Goal: Transaction & Acquisition: Book appointment/travel/reservation

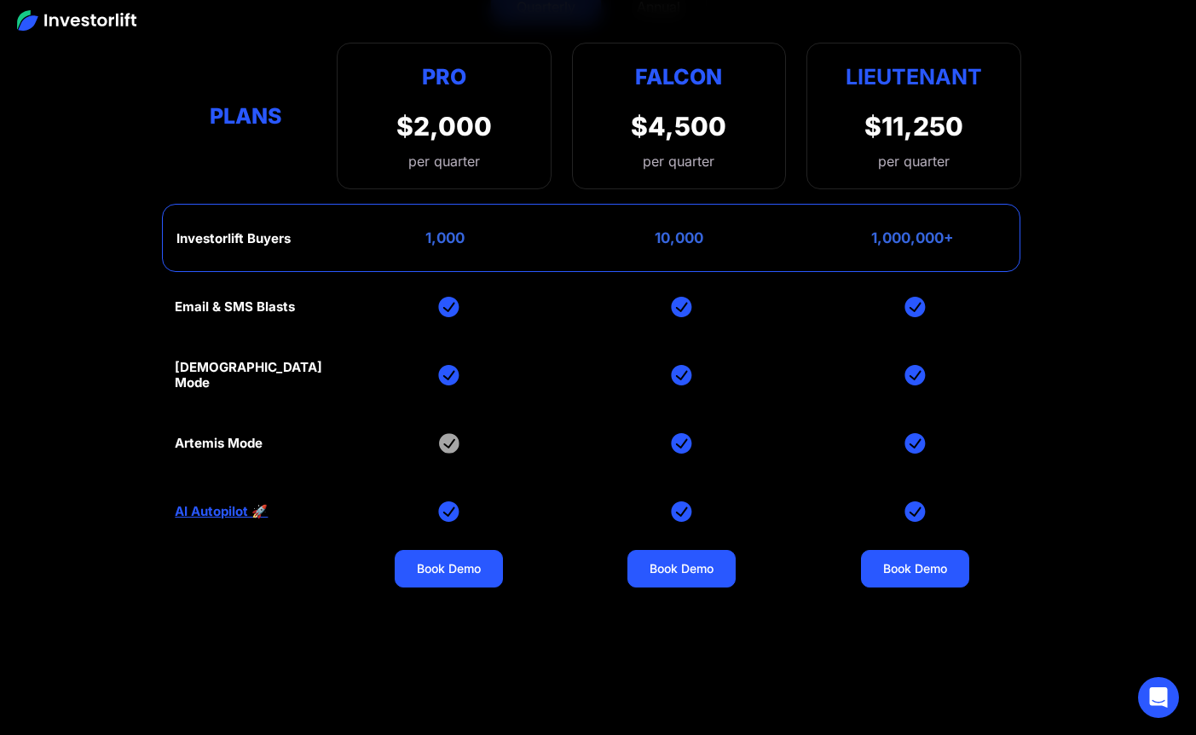
scroll to position [6831, 0]
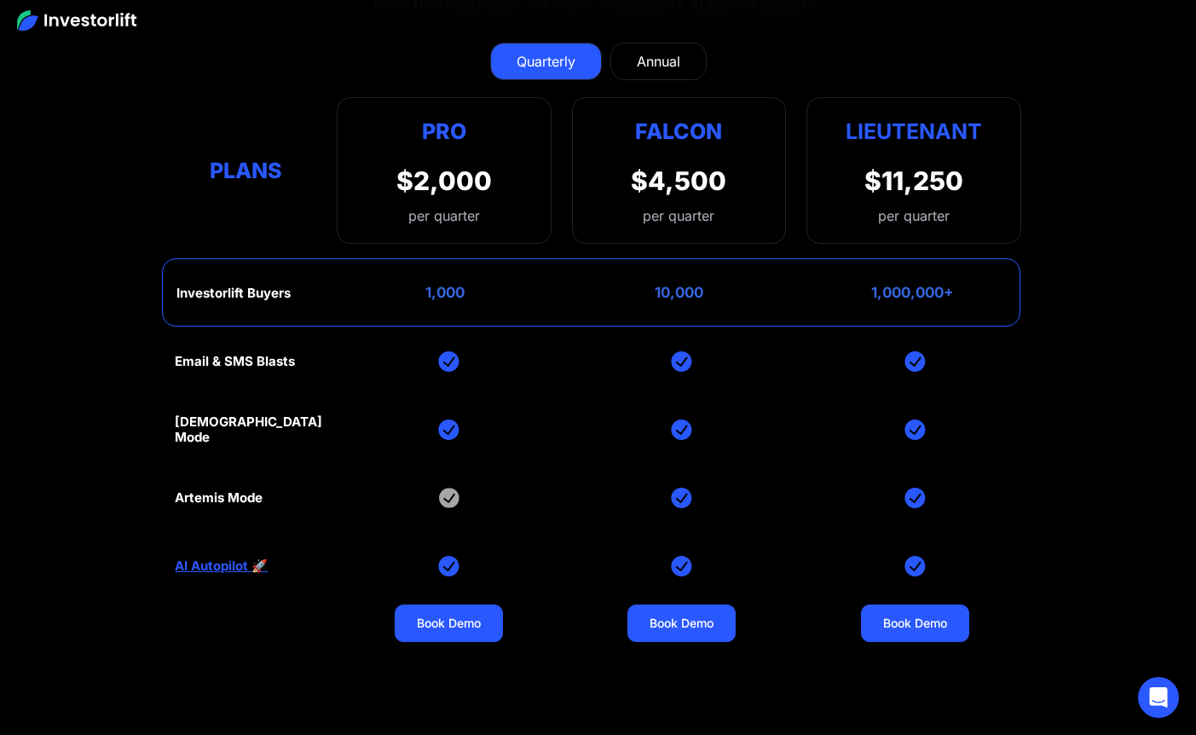
click at [666, 61] on div "Annual" at bounding box center [658, 61] width 43 height 20
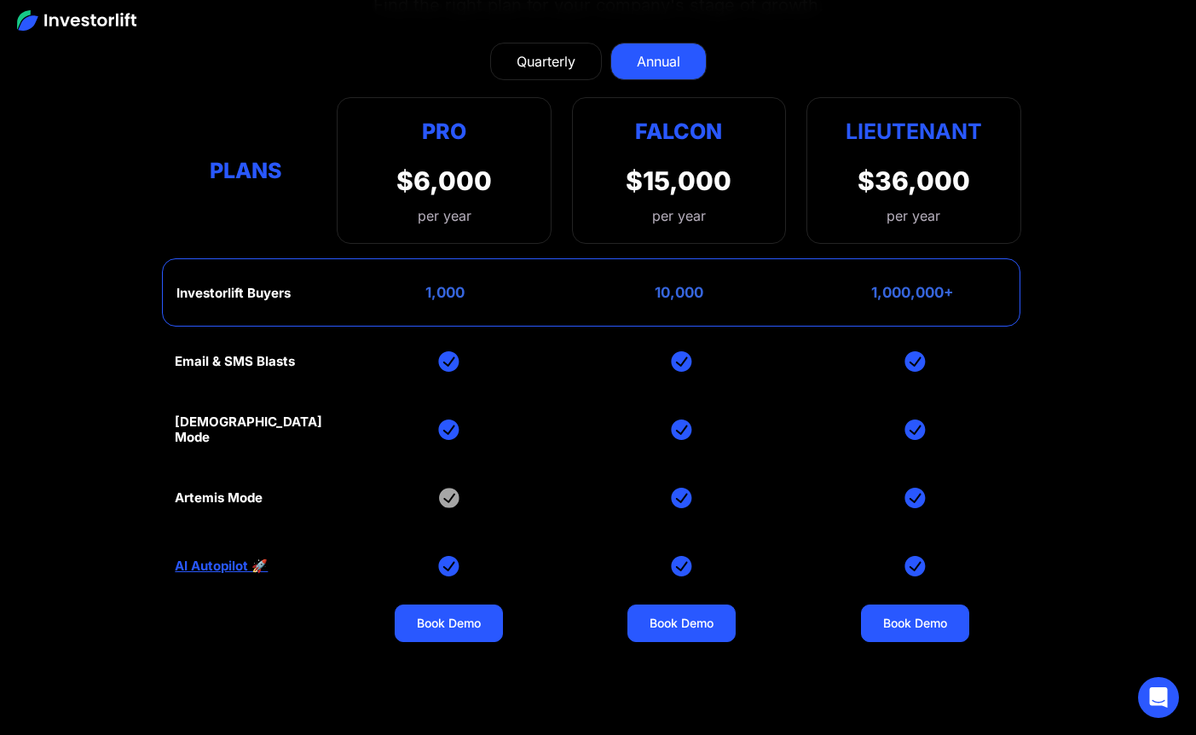
click at [572, 54] on div "Quarterly" at bounding box center [545, 61] width 59 height 20
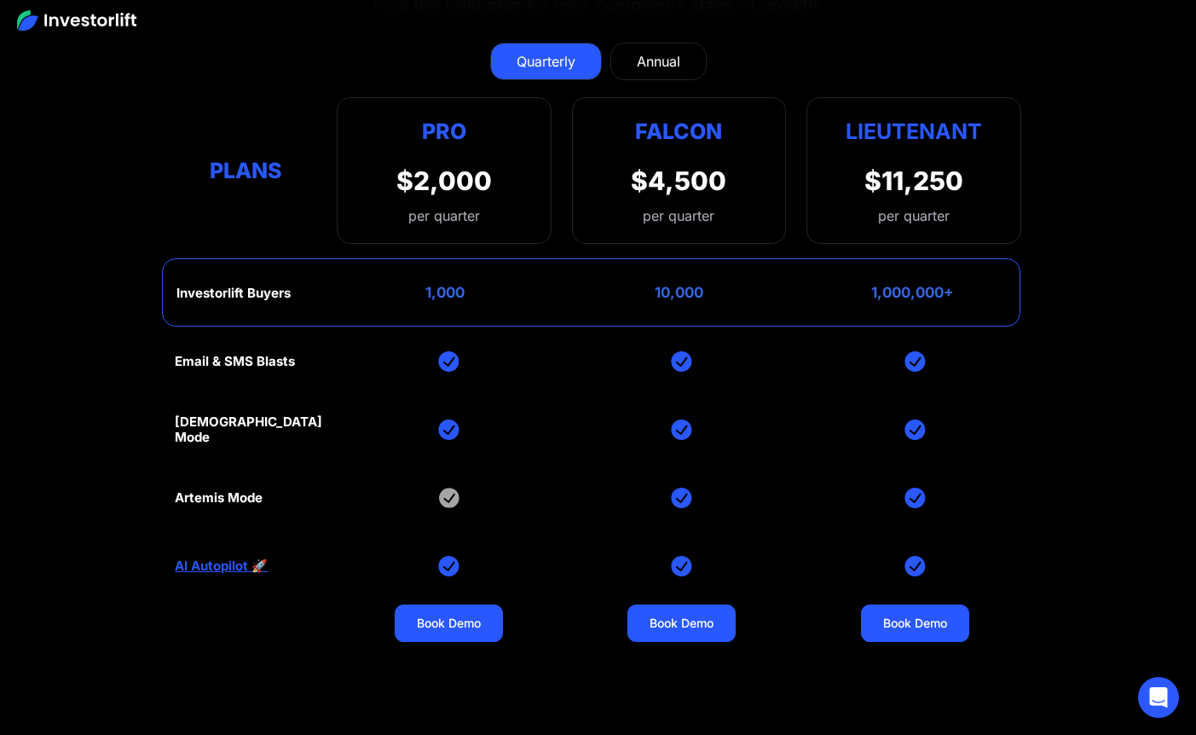
click at [238, 487] on div "Email & SMS Blasts God Mode Artemis Mode AI Autopilot 🚀 Book Demo Book Demo Boo…" at bounding box center [597, 497] width 845 height 341
click at [234, 520] on div "Email & SMS Blasts God Mode Artemis Mode AI Autopilot 🚀 Book Demo Book Demo Boo…" at bounding box center [597, 497] width 845 height 341
click at [675, 60] on div "Annual" at bounding box center [658, 61] width 43 height 20
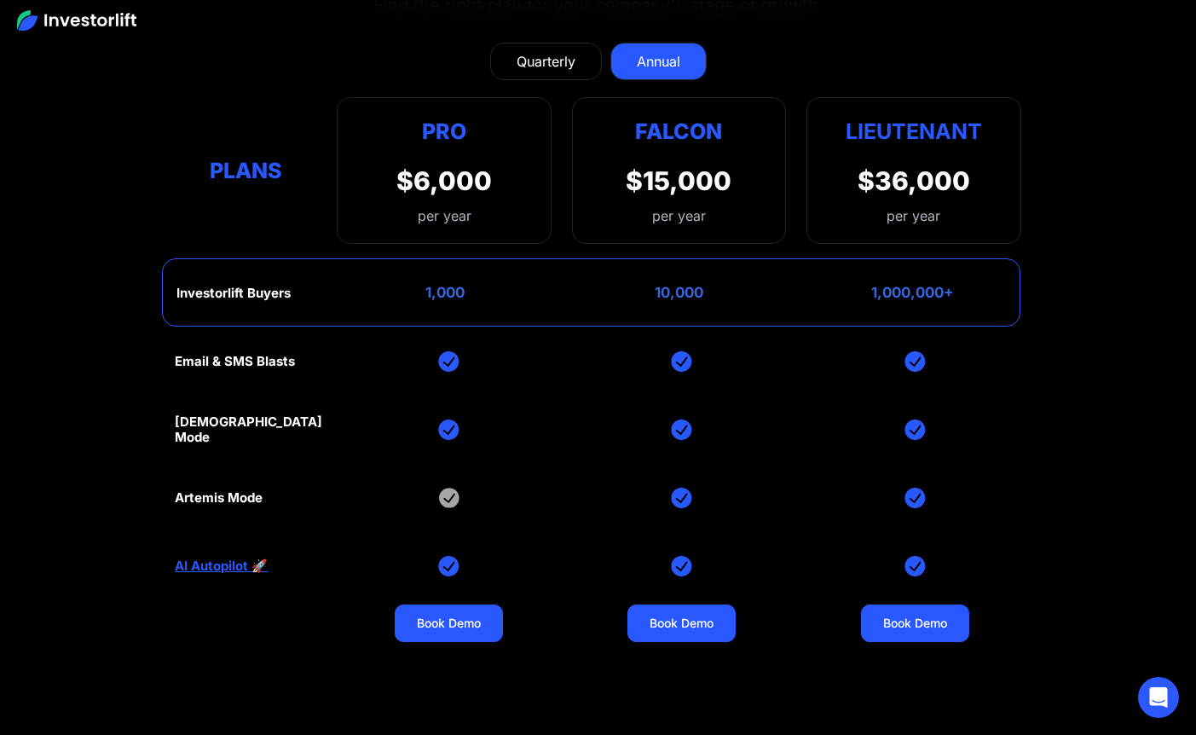
click at [587, 48] on link "Quarterly" at bounding box center [546, 61] width 112 height 37
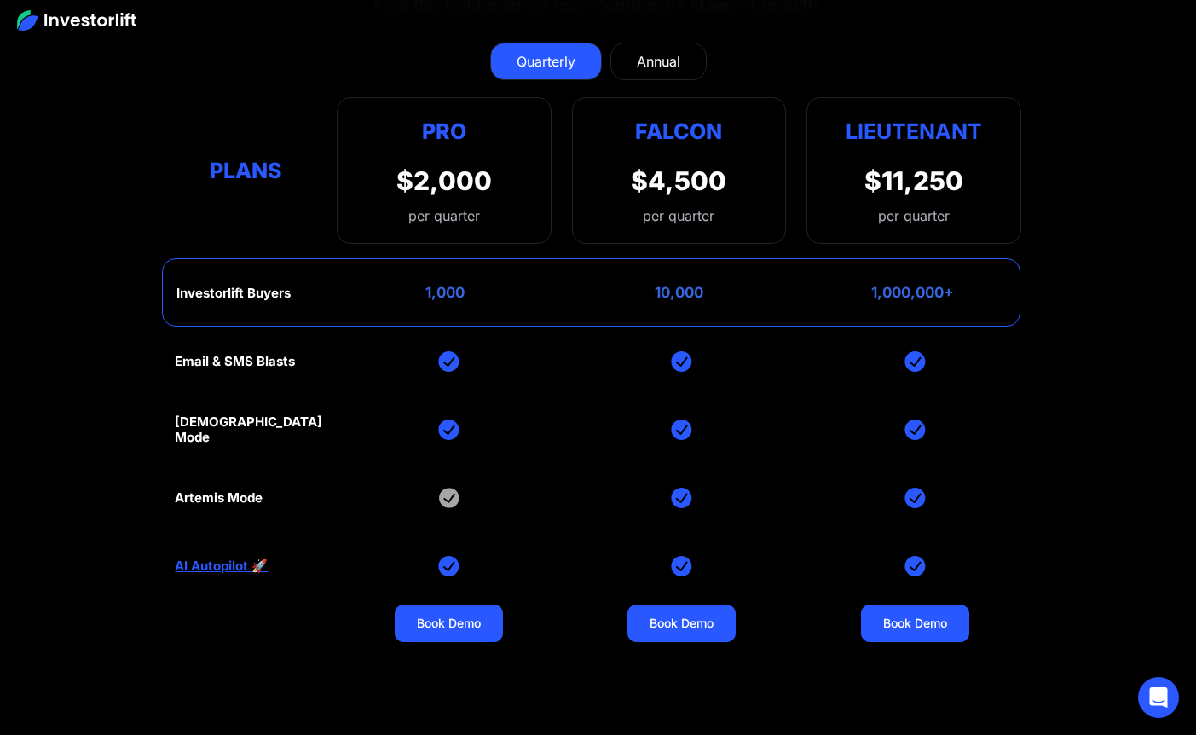
click at [682, 61] on link "Annual" at bounding box center [658, 61] width 96 height 37
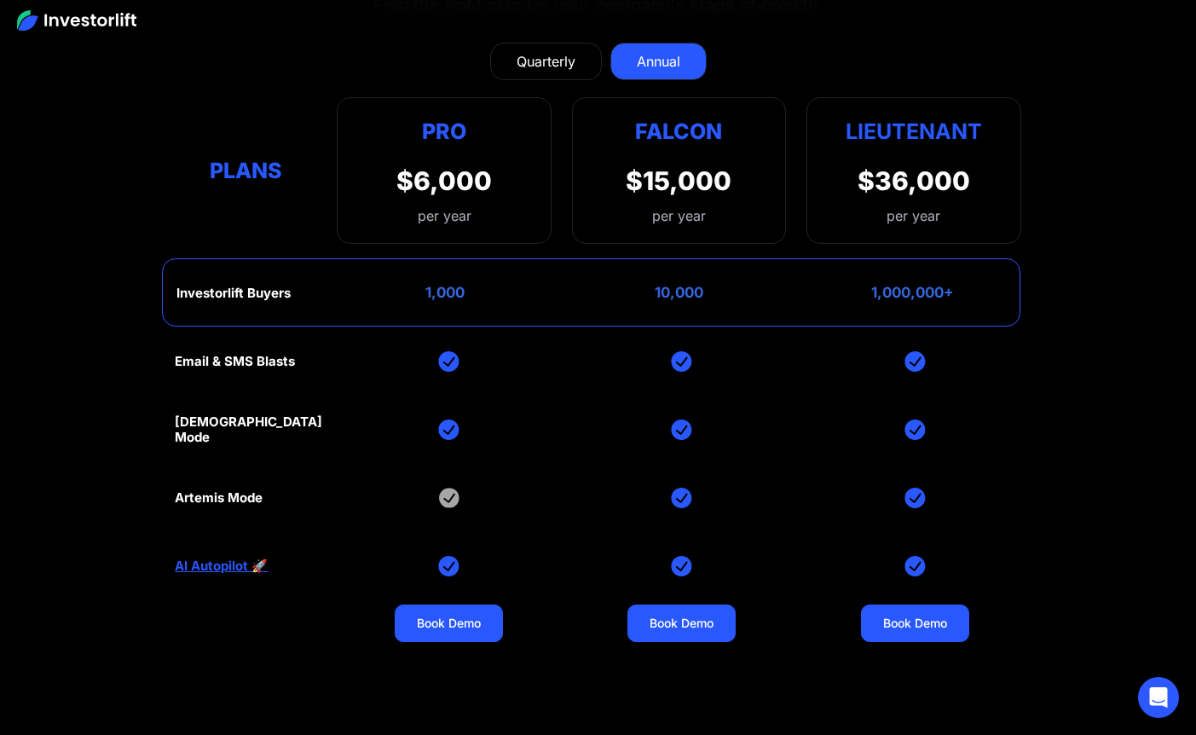
click at [545, 60] on div "Quarterly" at bounding box center [545, 61] width 59 height 20
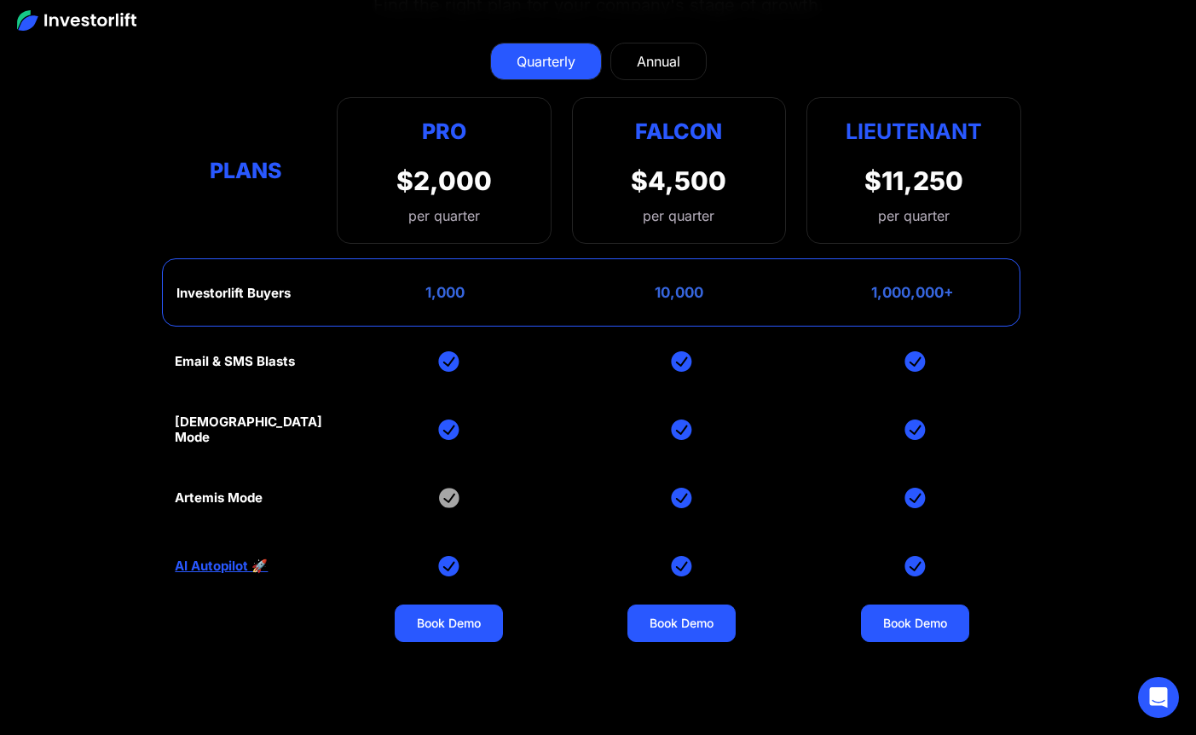
click at [281, 347] on div "Email & SMS Blasts God Mode Artemis Mode AI Autopilot 🚀 Book Demo Book Demo Boo…" at bounding box center [597, 497] width 845 height 341
click at [254, 372] on div "Email & SMS Blasts God Mode Artemis Mode AI Autopilot 🚀 Book Demo Book Demo Boo…" at bounding box center [597, 497] width 845 height 341
click at [458, 351] on div "Email & SMS Blasts God Mode Artemis Mode AI Autopilot 🚀 Book Demo Book Demo Boo…" at bounding box center [597, 497] width 845 height 341
click at [448, 359] on img at bounding box center [448, 361] width 21 height 20
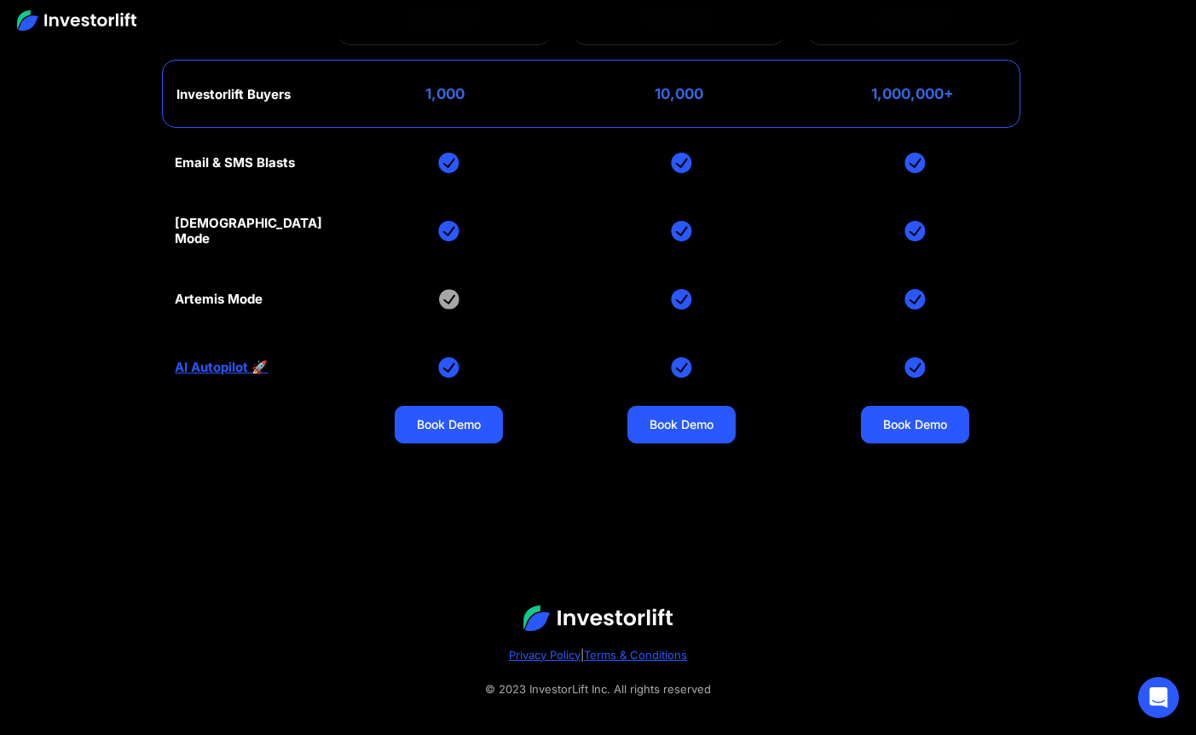
scroll to position [7047, 0]
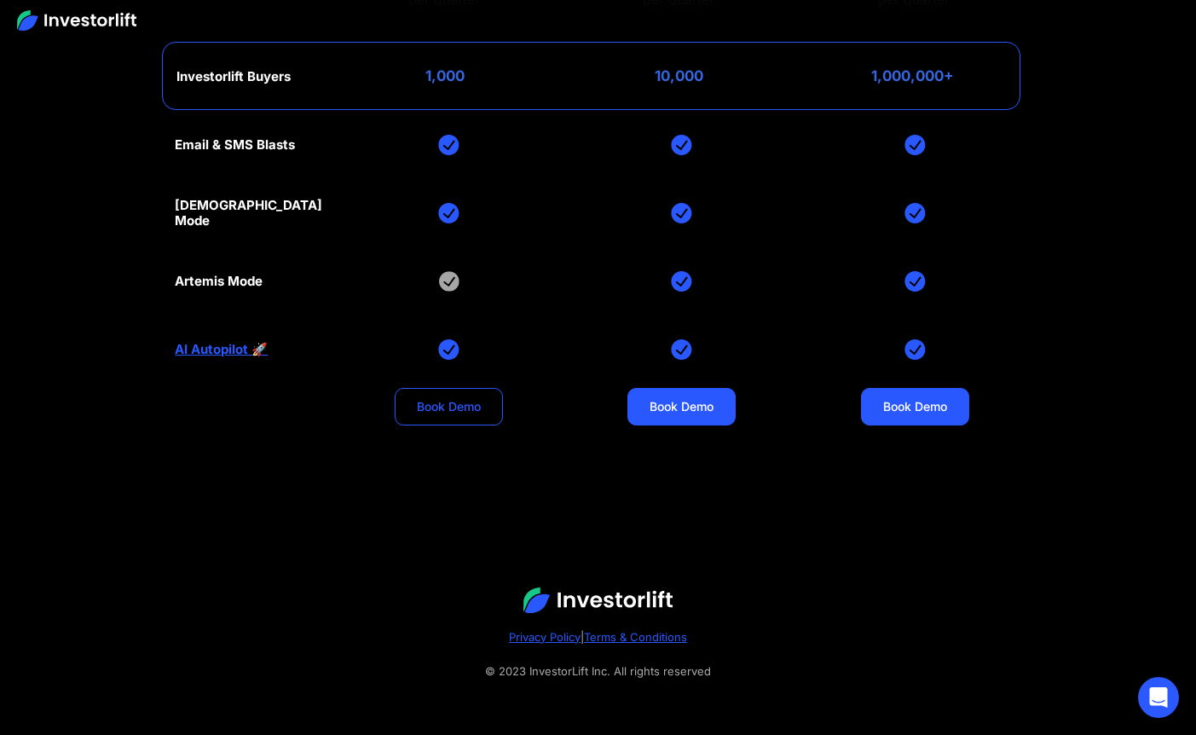
click at [435, 412] on link "Book Demo" at bounding box center [449, 406] width 108 height 37
